Goal: Task Accomplishment & Management: Manage account settings

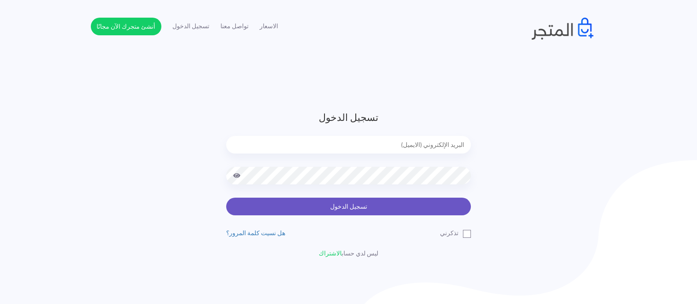
type input "[EMAIL_ADDRESS][DOMAIN_NAME]"
click at [346, 202] on button "تسجيل الدخول" at bounding box center [348, 207] width 245 height 18
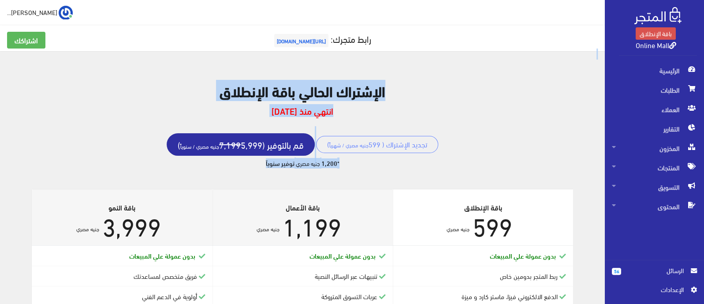
drag, startPoint x: 48, startPoint y: 50, endPoint x: 64, endPoint y: 166, distance: 117.1
click at [64, 166] on div "اشتراكك رابط متجرك: [URL][DOMAIN_NAME]" at bounding box center [302, 238] width 605 height 477
click at [64, 166] on div "* 1,200 جنيه مصري توفير سنوياً" at bounding box center [303, 163] width 584 height 10
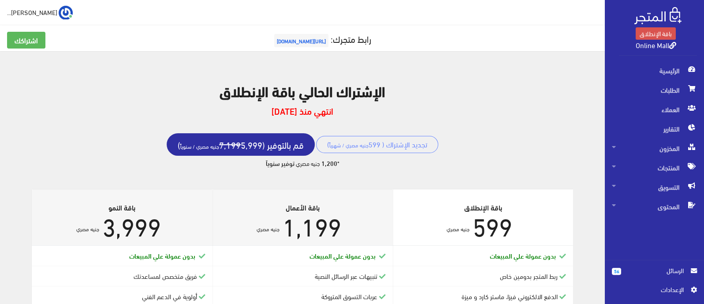
click at [64, 166] on div "* 1,200 جنيه مصري توفير سنوياً" at bounding box center [303, 163] width 584 height 10
click at [154, 257] on b "بدون عمولة علي المبيعات" at bounding box center [162, 255] width 66 height 10
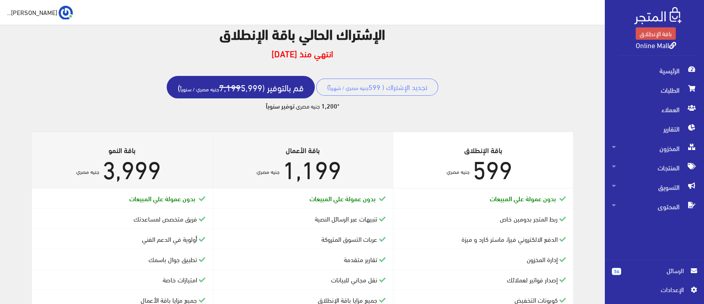
scroll to position [200, 0]
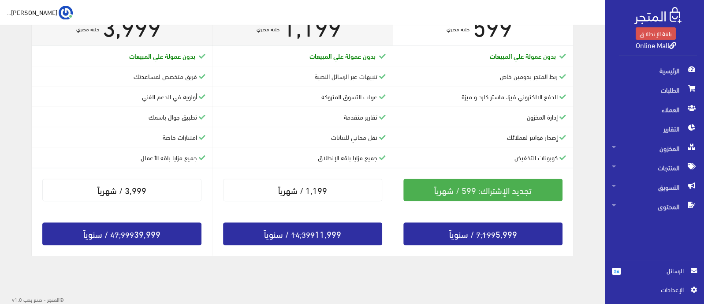
click at [683, 265] on div "56 الرسائل اﻹعدادات" at bounding box center [654, 282] width 99 height 44
click at [681, 270] on span "الرسائل" at bounding box center [656, 270] width 56 height 10
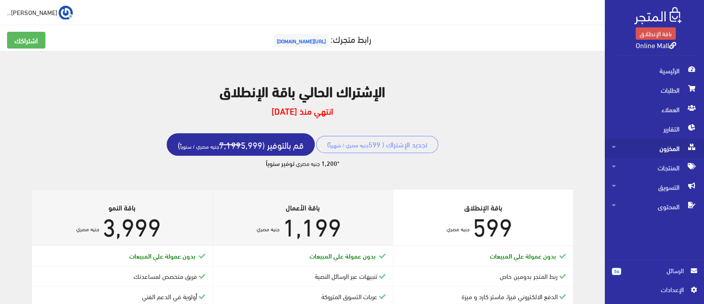
click at [663, 149] on span "المخزون" at bounding box center [654, 147] width 85 height 19
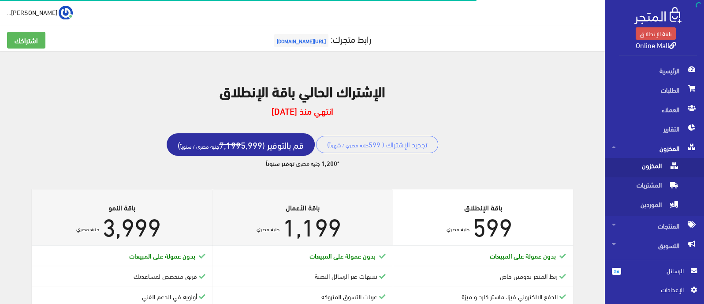
click at [655, 161] on span "المخزون" at bounding box center [645, 167] width 67 height 19
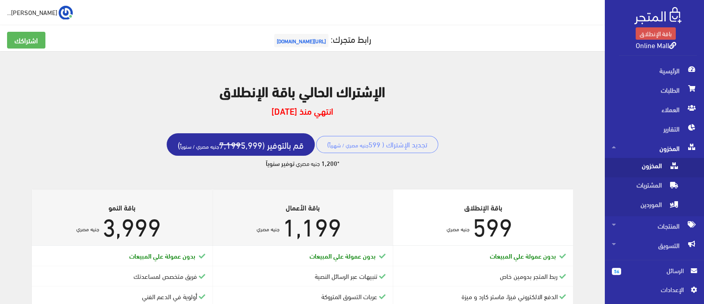
click at [304, 40] on span "https://www.affonlinemall.org" at bounding box center [301, 40] width 54 height 13
